Goal: Ask a question

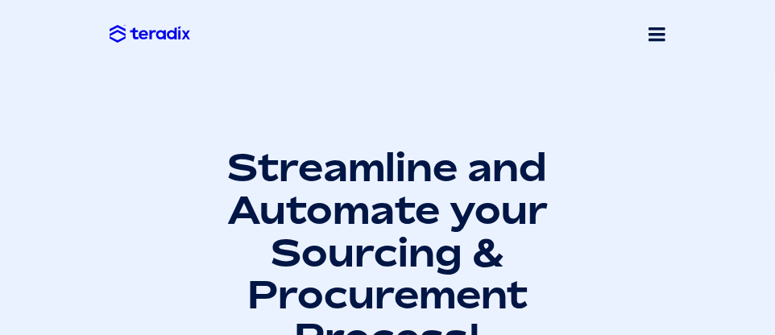
click at [663, 39] on span at bounding box center [657, 34] width 17 height 20
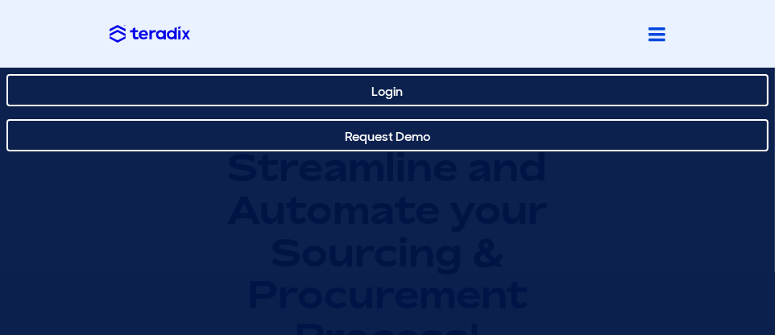
click at [388, 94] on link "Login" at bounding box center [387, 90] width 762 height 32
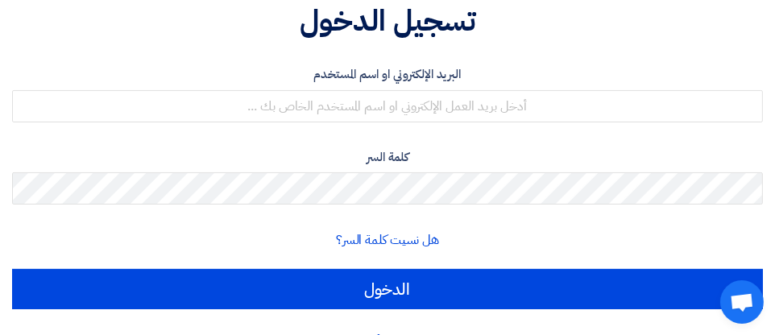
scroll to position [166, 0]
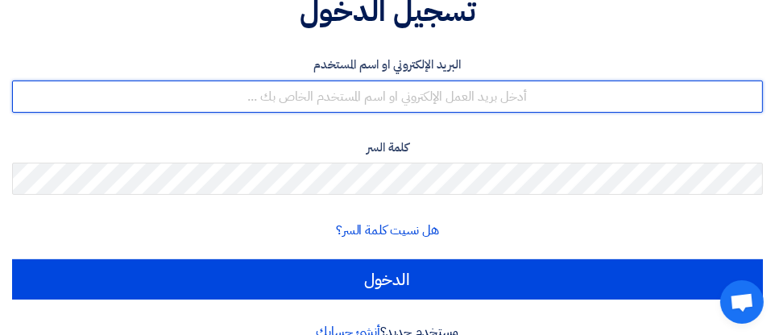
type input "hselim@selcotecs.com"
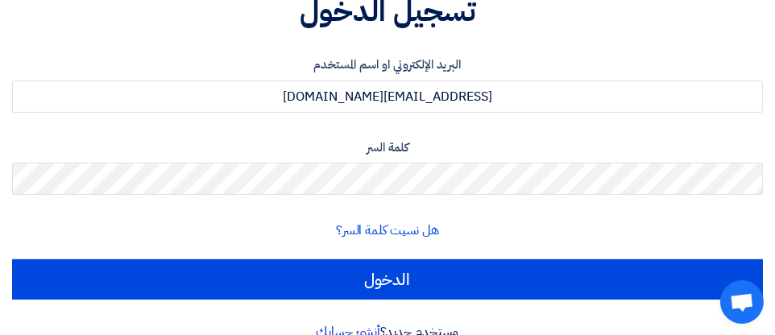
click at [376, 280] on input "الدخول" at bounding box center [387, 280] width 751 height 40
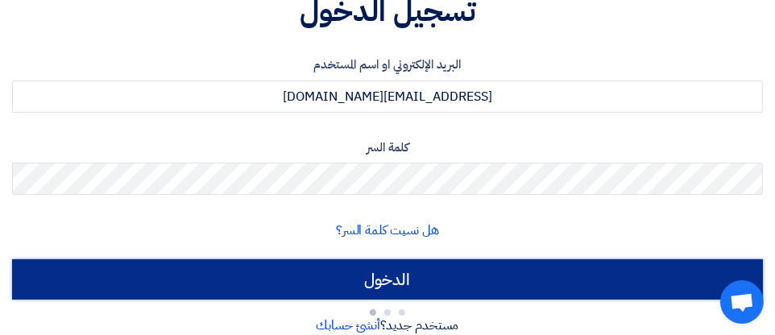
type input "Sign in"
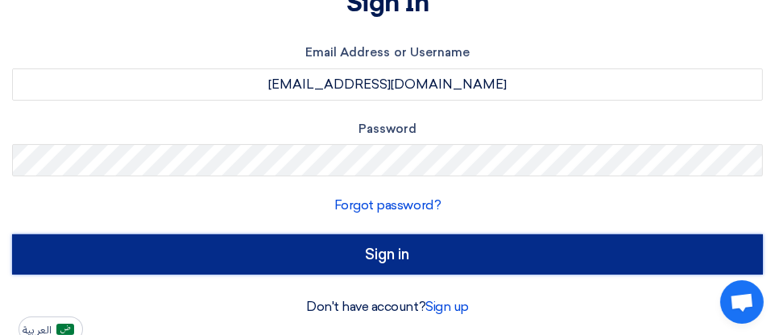
scroll to position [165, 0]
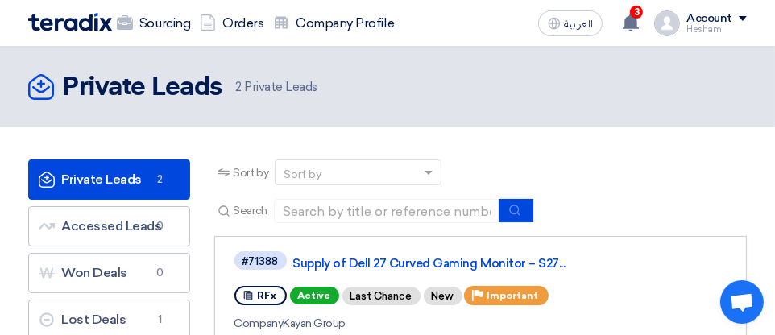
click at [348, 267] on link "Supply of Dell 27 Curved Gaming Monitor – S27..." at bounding box center [494, 263] width 403 height 15
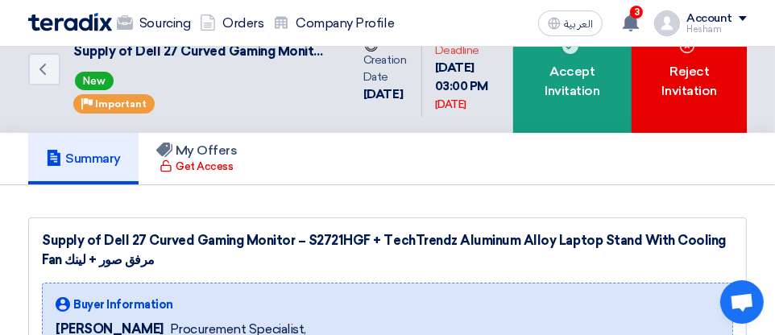
scroll to position [39, 0]
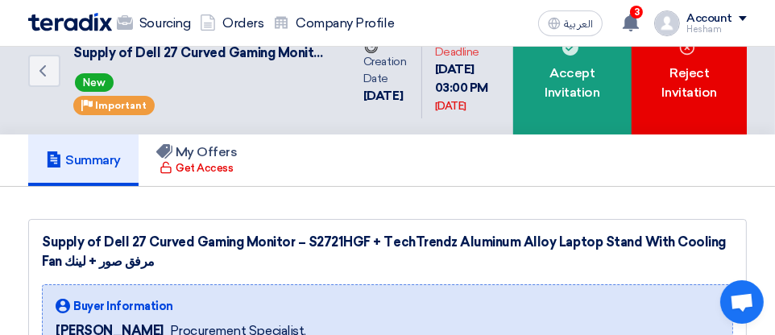
click at [696, 91] on div "Reject Invitation" at bounding box center [689, 70] width 115 height 127
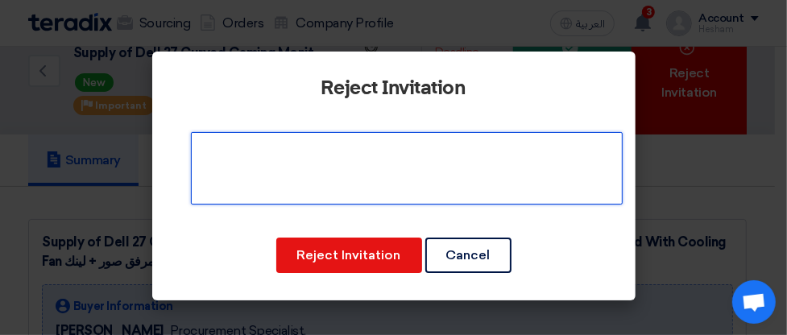
click at [267, 177] on textarea at bounding box center [407, 168] width 432 height 73
type textarea "s"
type textarea "Short time"
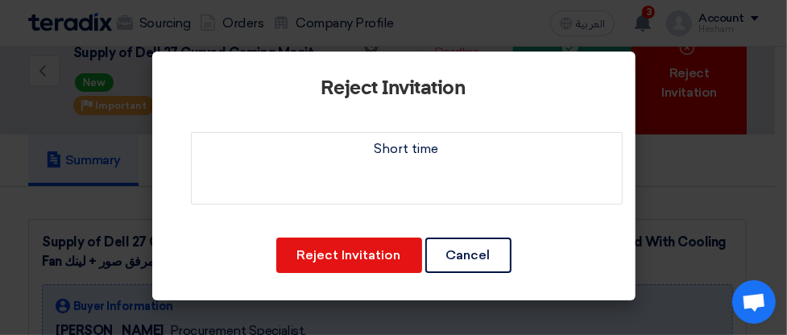
click at [344, 264] on button "Reject Invitation" at bounding box center [349, 255] width 146 height 35
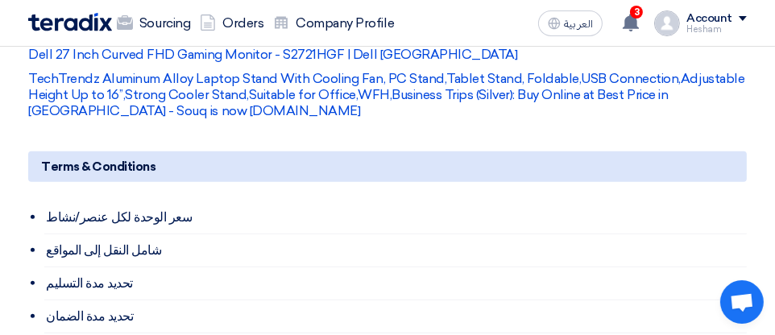
scroll to position [760, 0]
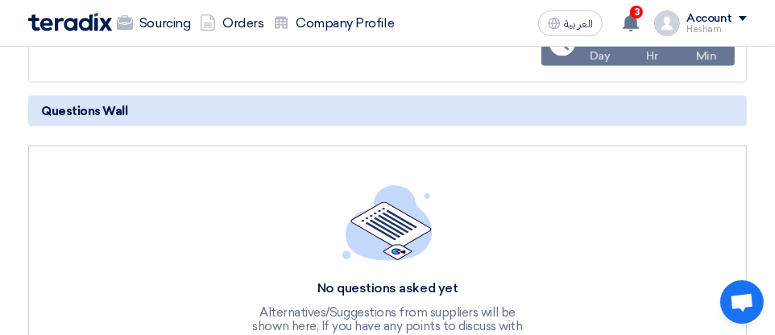
scroll to position [2194, 0]
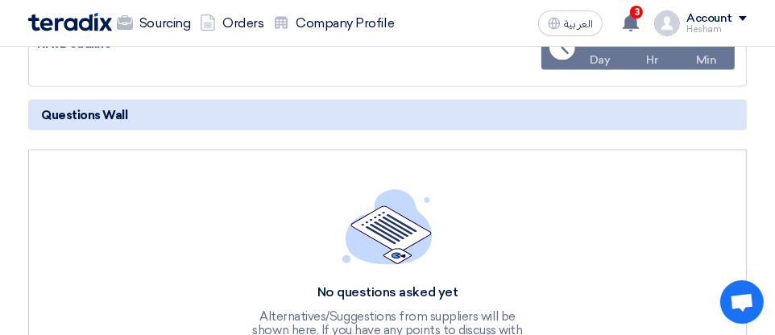
click at [58, 150] on div "No questions asked yet Alternatives/Suggestions from suppliers will be shown he…" at bounding box center [387, 271] width 719 height 243
click at [84, 106] on span "Questions Wall" at bounding box center [84, 115] width 86 height 18
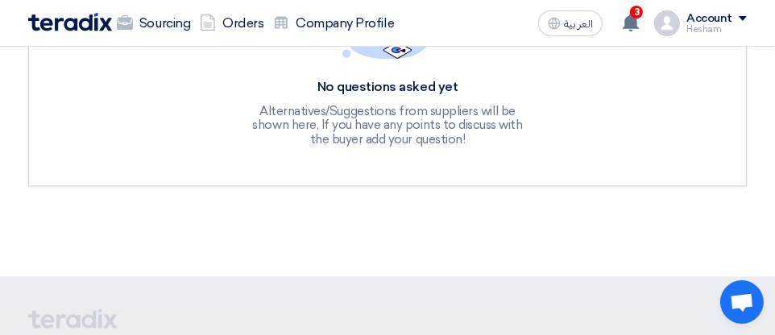
scroll to position [2342, 0]
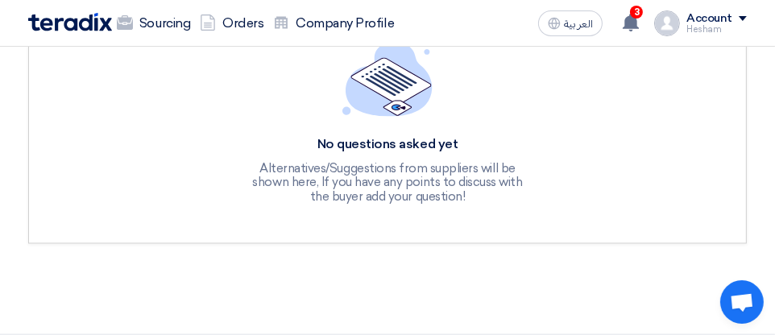
click at [351, 171] on div "Alternatives/Suggestions from suppliers will be shown here, If you have any poi…" at bounding box center [388, 183] width 274 height 44
click at [351, 165] on div "Alternatives/Suggestions from suppliers will be shown here, If you have any poi…" at bounding box center [388, 183] width 274 height 44
click at [287, 161] on div "Alternatives/Suggestions from suppliers will be shown here, If you have any poi…" at bounding box center [388, 183] width 274 height 44
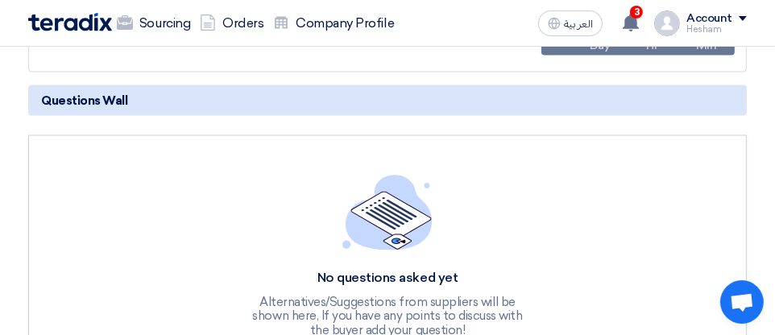
scroll to position [2194, 0]
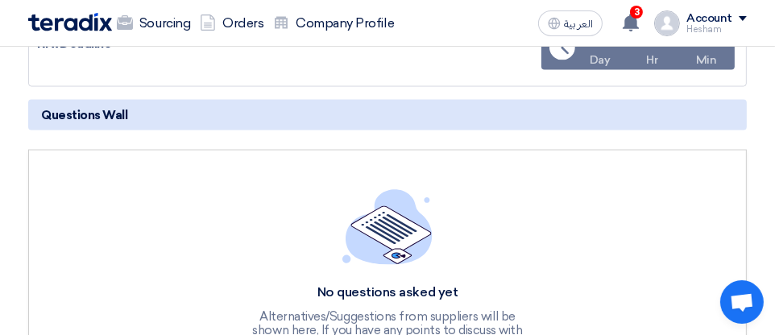
click at [136, 100] on h5 "Questions Wall" at bounding box center [387, 115] width 719 height 31
click at [103, 150] on div "No questions asked yet Alternatives/Suggestions from suppliers will be shown he…" at bounding box center [387, 271] width 719 height 243
click at [416, 210] on img at bounding box center [388, 227] width 90 height 76
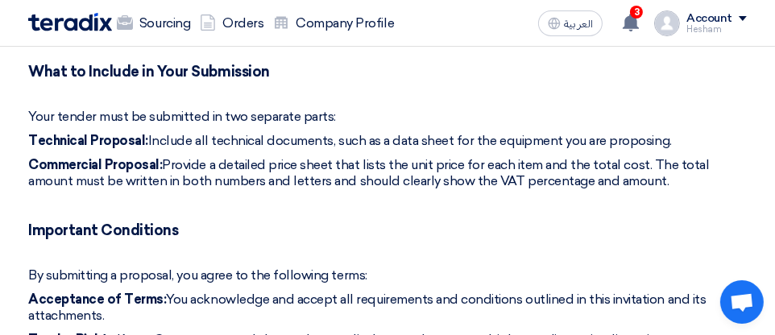
scroll to position [1386, 0]
click at [635, 19] on use at bounding box center [631, 23] width 16 height 18
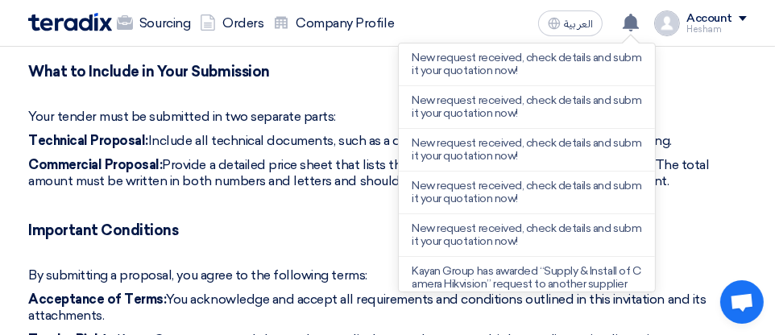
click at [702, 85] on p at bounding box center [387, 93] width 719 height 16
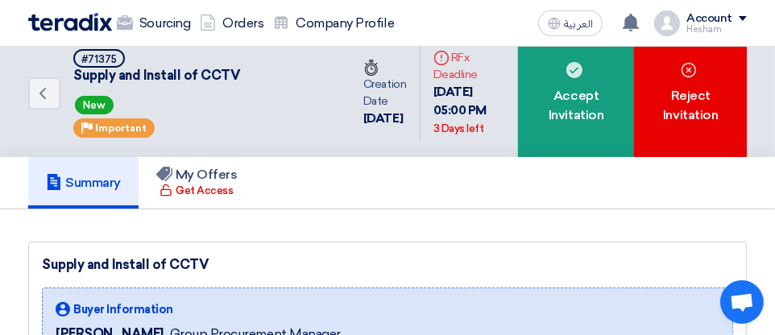
scroll to position [0, 0]
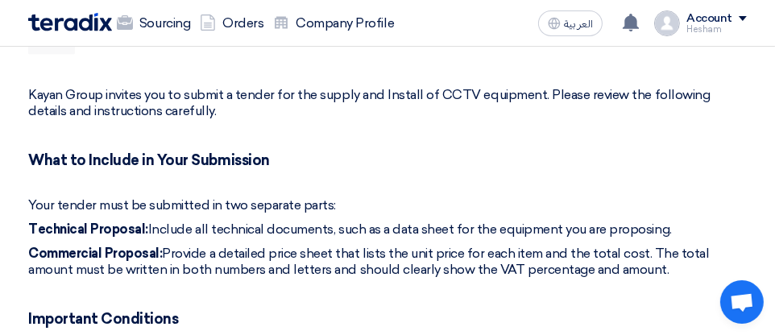
click at [62, 197] on p "Your tender must be submitted in two separate parts:" at bounding box center [387, 205] width 719 height 16
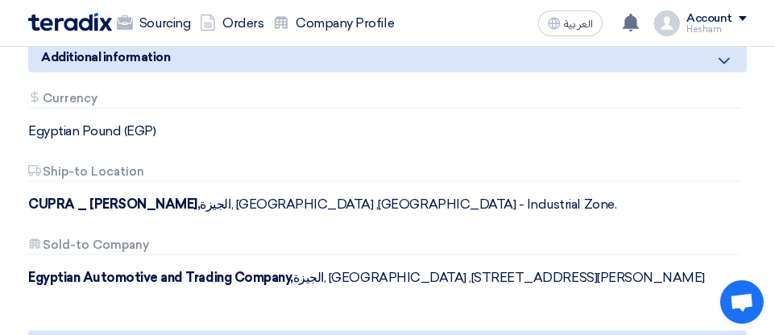
click at [57, 197] on b "CUPRA _ [PERSON_NAME]," at bounding box center [114, 204] width 172 height 15
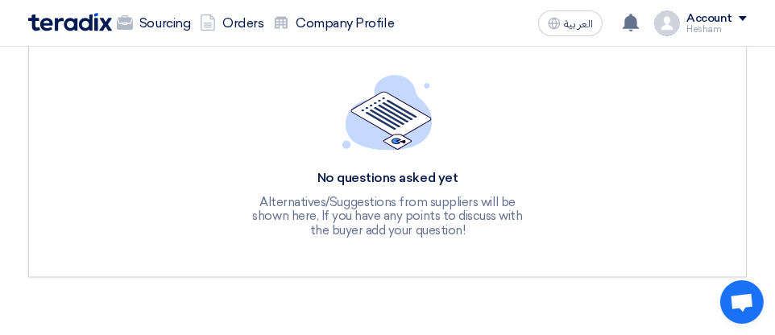
scroll to position [2310, 0]
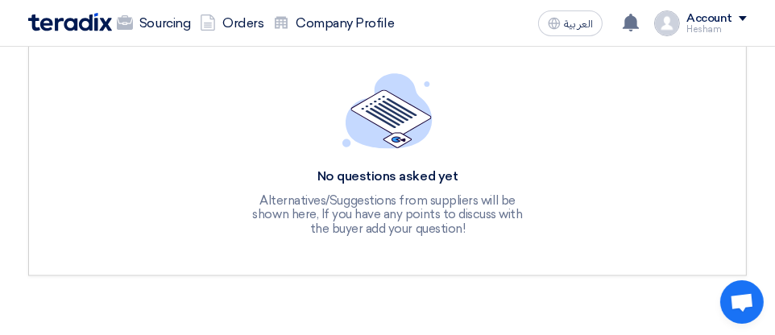
click at [727, 116] on div "No questions asked yet Alternatives/Suggestions from suppliers will be shown he…" at bounding box center [387, 155] width 719 height 243
click at [409, 168] on div "No questions asked yet" at bounding box center [388, 176] width 274 height 17
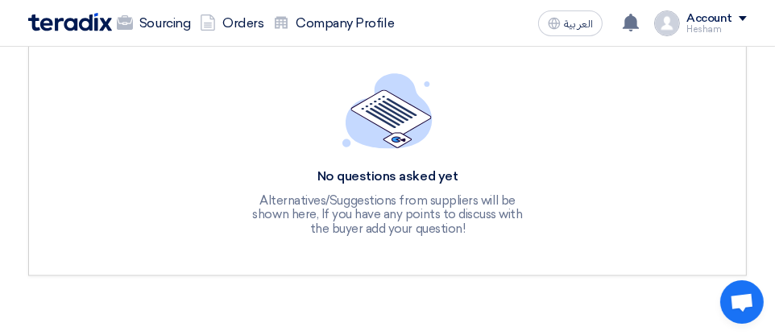
click at [409, 168] on div "No questions asked yet" at bounding box center [388, 176] width 274 height 17
click at [377, 109] on img at bounding box center [388, 111] width 90 height 76
click at [378, 109] on img at bounding box center [388, 111] width 90 height 76
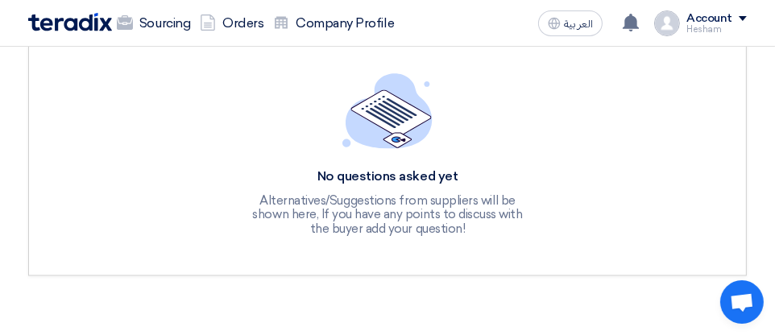
click at [385, 103] on img at bounding box center [388, 111] width 90 height 76
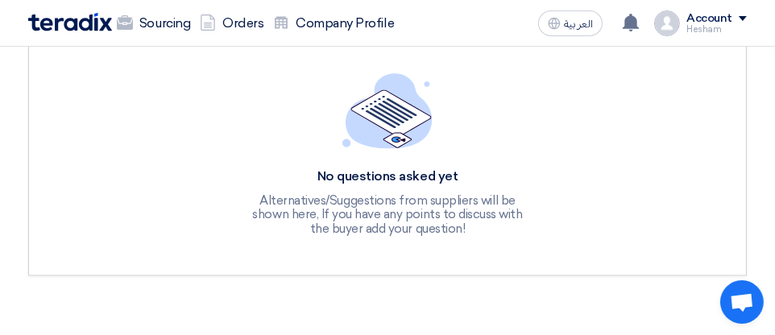
click at [385, 103] on img at bounding box center [388, 111] width 90 height 76
click at [385, 101] on img at bounding box center [388, 111] width 90 height 76
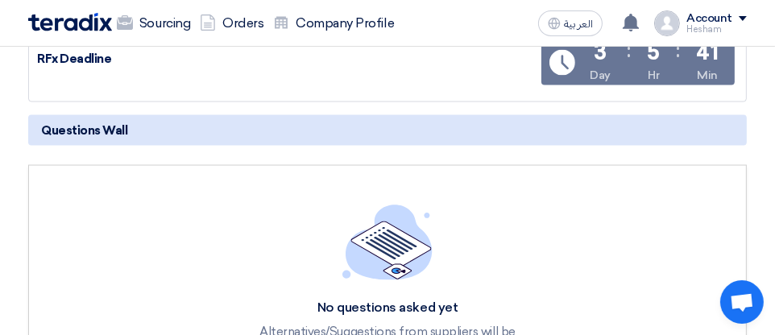
scroll to position [2182, 0]
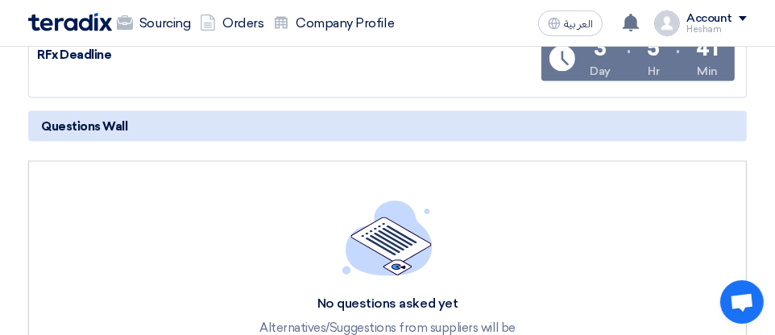
click at [397, 257] on div "No questions asked yet Alternatives/Suggestions from suppliers will be shown he…" at bounding box center [388, 283] width 274 height 164
click at [404, 245] on img at bounding box center [388, 239] width 90 height 76
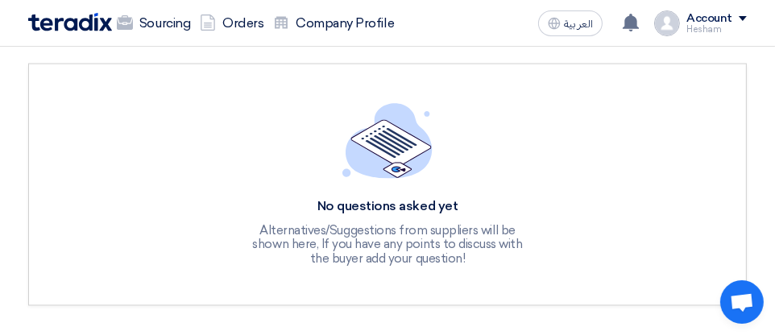
scroll to position [2279, 0]
click at [745, 310] on span "Open chat" at bounding box center [742, 303] width 26 height 21
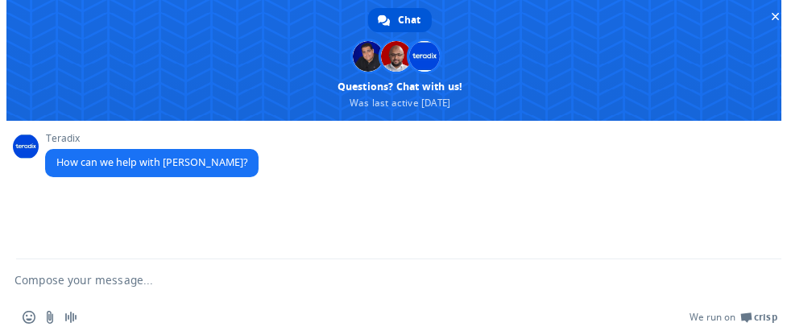
scroll to position [0, 0]
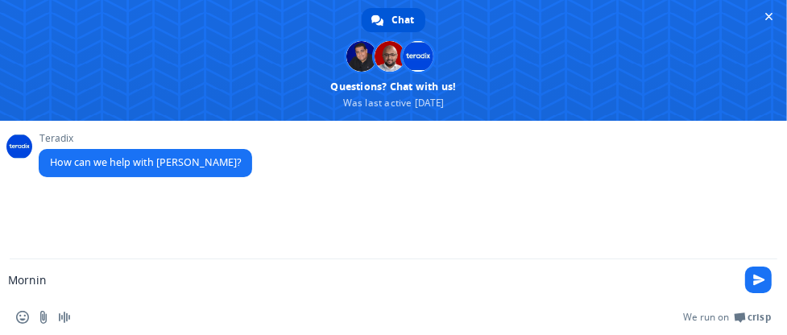
type textarea "Morning"
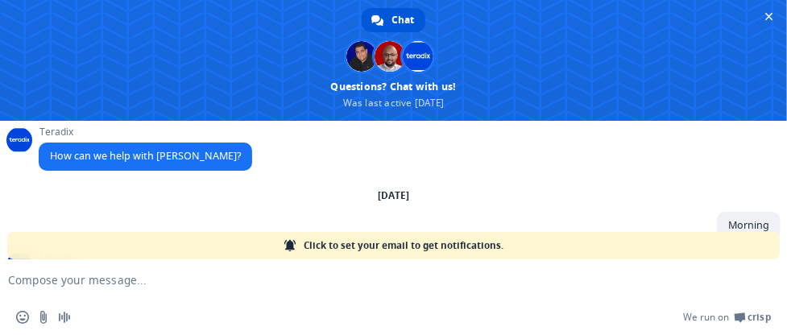
scroll to position [6, 0]
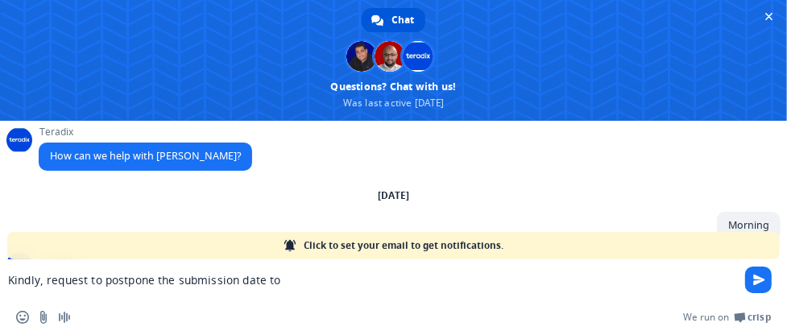
click at [301, 284] on textarea "Kindly, request to postpone the submission date to" at bounding box center [368, 280] width 720 height 15
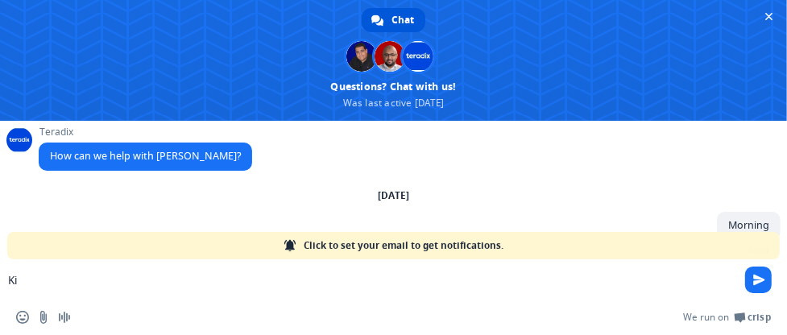
type textarea "K"
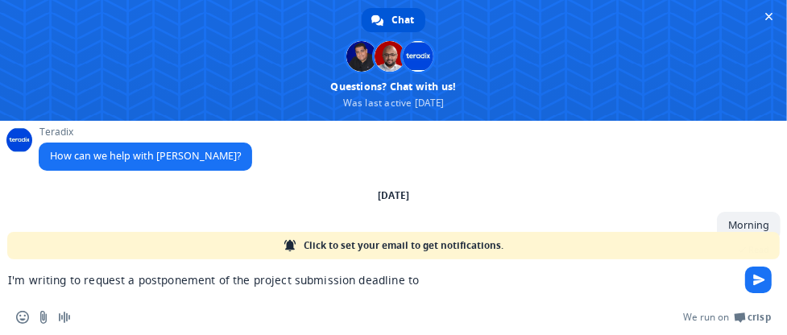
click at [418, 281] on textarea "I'm writing to request a postponement of the project submission deadline to" at bounding box center [368, 280] width 720 height 15
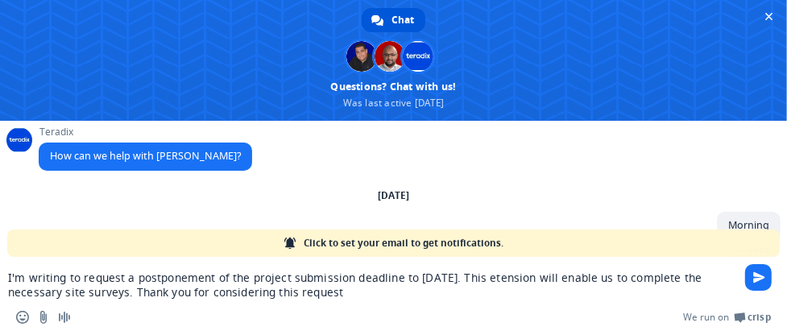
type textarea "I'm writing to request a postponement of the project submission deadline to [DA…"
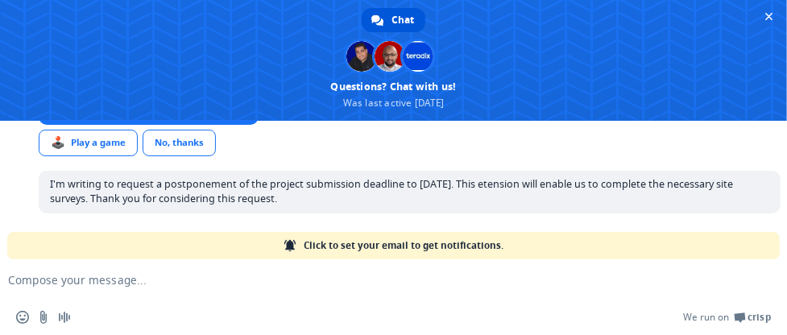
scroll to position [291, 0]
click at [338, 247] on span "Click to set your email to get notifications." at bounding box center [404, 245] width 200 height 27
click at [403, 241] on span "Click to set your email to get notifications." at bounding box center [404, 245] width 200 height 27
click at [326, 247] on span "Click to set your email to get notifications." at bounding box center [404, 245] width 200 height 27
